Goal: Task Accomplishment & Management: Use online tool/utility

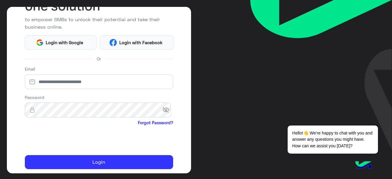
scroll to position [80, 0]
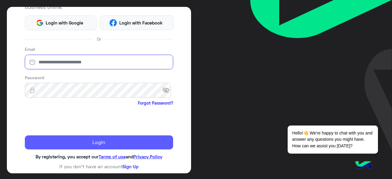
type input "**********"
click at [95, 145] on button "Login" at bounding box center [99, 143] width 148 height 14
click at [94, 141] on button "Login" at bounding box center [99, 143] width 148 height 14
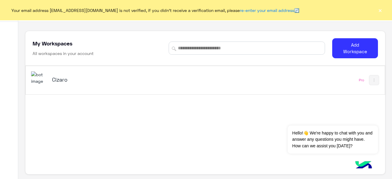
click at [69, 80] on h5 "Cizaro" at bounding box center [114, 79] width 125 height 7
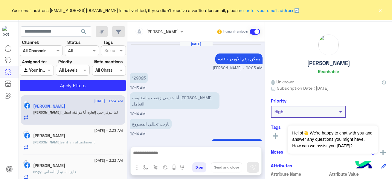
scroll to position [107, 0]
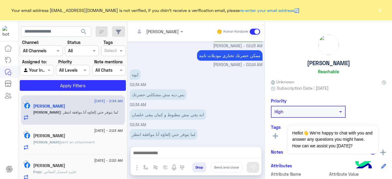
click at [381, 11] on button "×" at bounding box center [380, 10] width 6 height 6
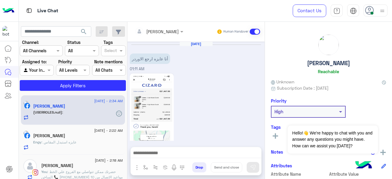
scroll to position [317, 0]
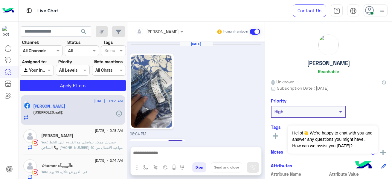
scroll to position [353, 0]
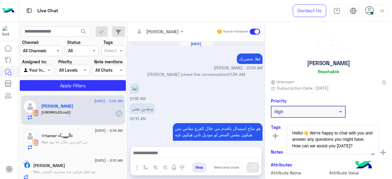
scroll to position [157, 0]
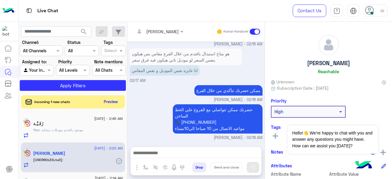
click at [367, 11] on icon at bounding box center [369, 10] width 9 height 9
